Goal: Task Accomplishment & Management: Use online tool/utility

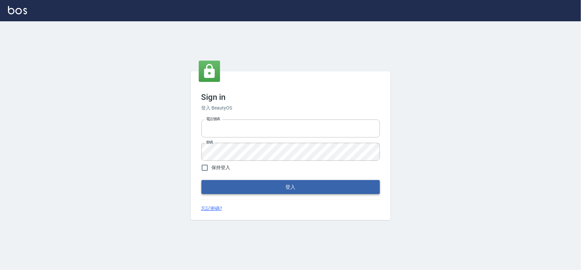
type input "0975575780"
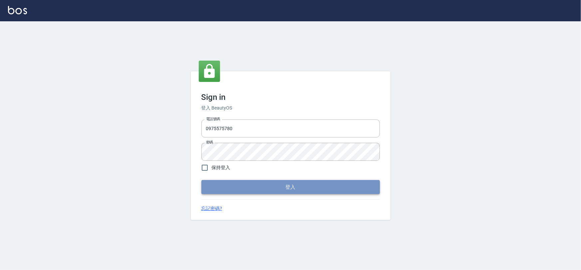
click at [283, 187] on button "登入" at bounding box center [291, 187] width 179 height 14
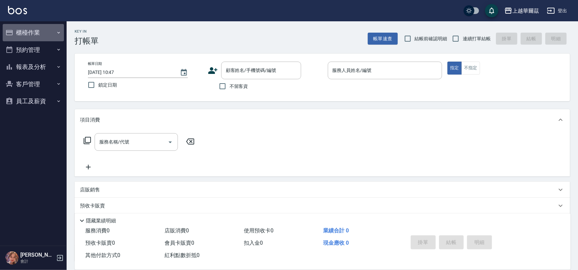
click at [38, 29] on button "櫃檯作業" at bounding box center [33, 32] width 61 height 17
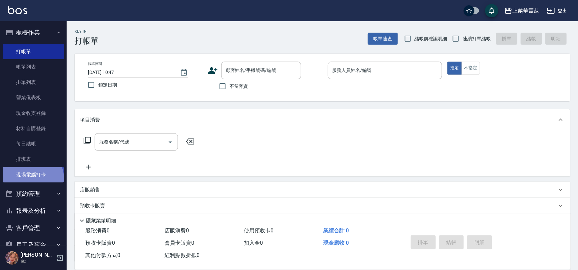
click at [32, 178] on link "現場電腦打卡" at bounding box center [33, 174] width 61 height 15
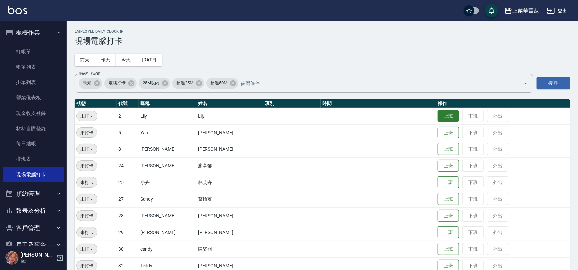
click at [438, 116] on button "上班" at bounding box center [448, 116] width 21 height 12
